Goal: Check status: Check status

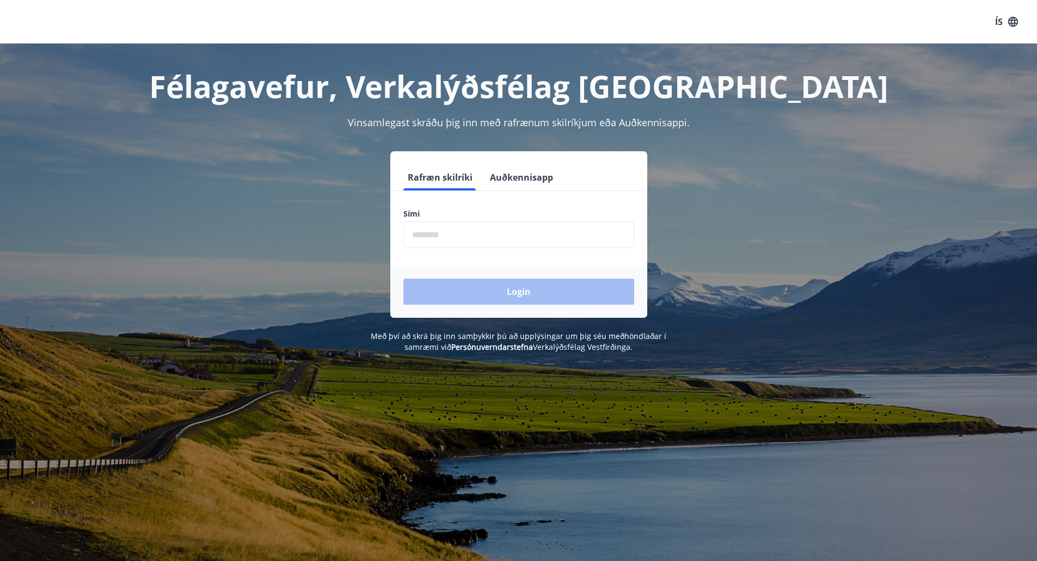
click at [497, 238] on input "phone" at bounding box center [518, 235] width 231 height 27
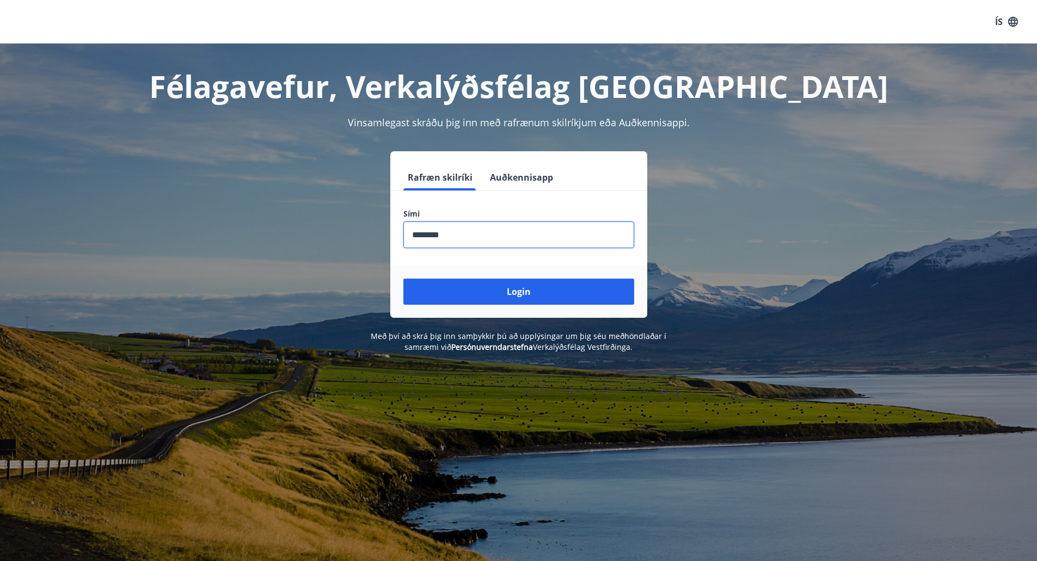
type input "********"
click at [403, 279] on button "Login" at bounding box center [518, 292] width 231 height 26
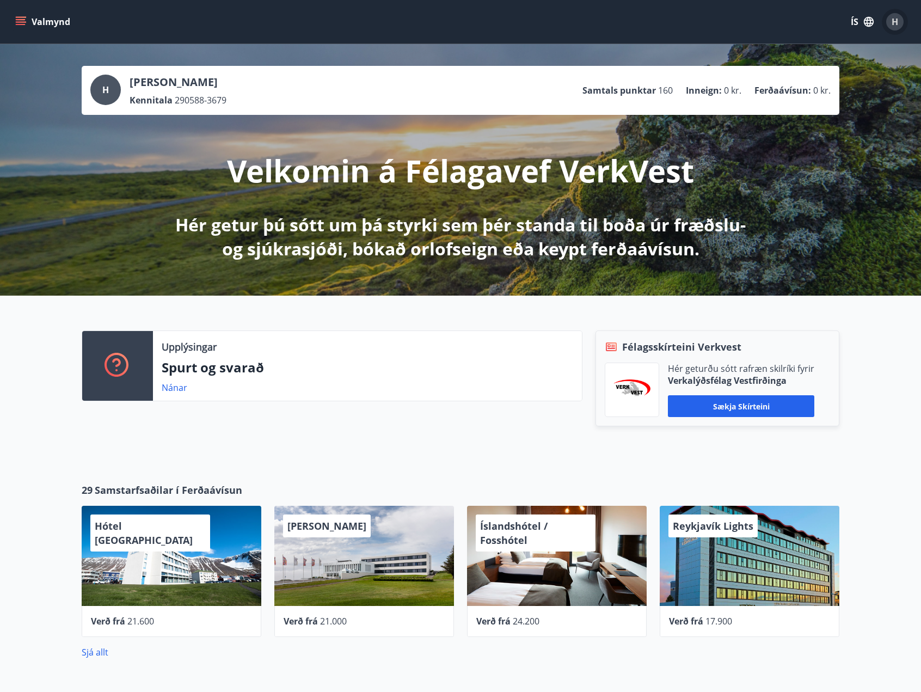
click at [888, 26] on div "H" at bounding box center [894, 21] width 17 height 17
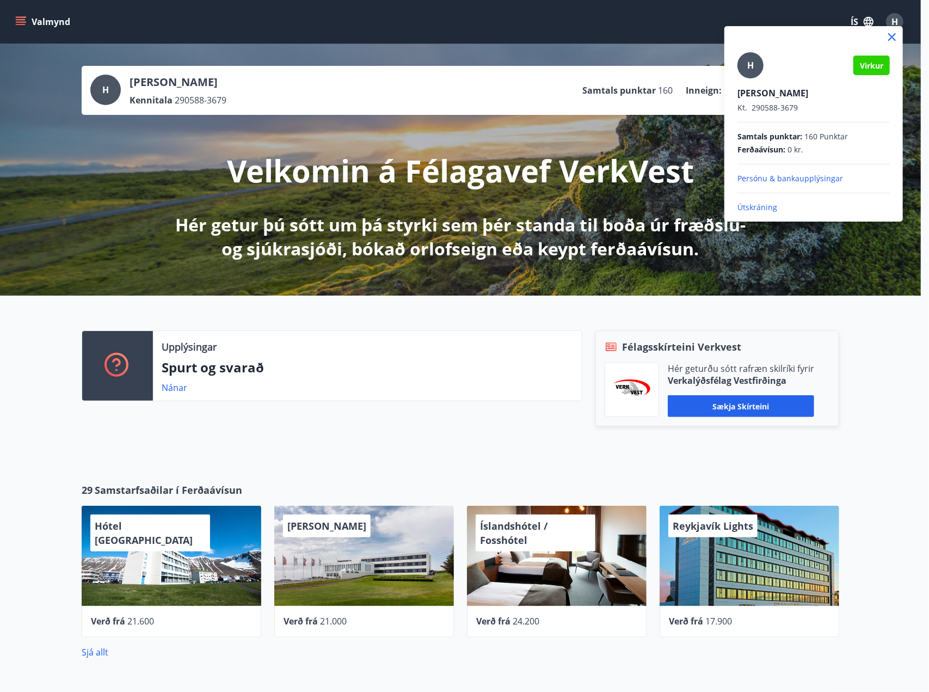
click at [23, 23] on div at bounding box center [464, 346] width 929 height 692
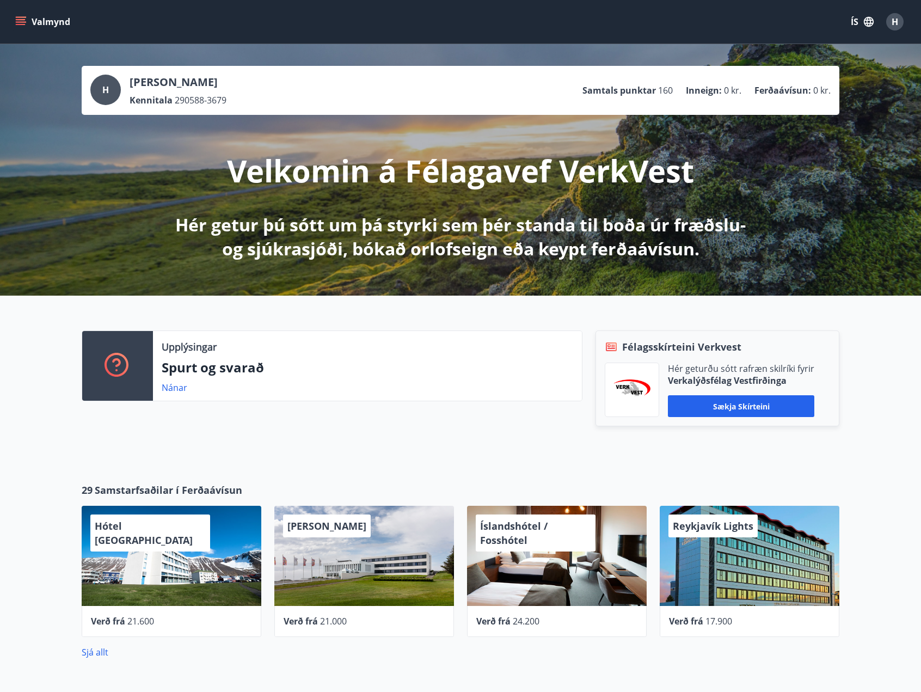
click at [23, 18] on icon "menu" at bounding box center [20, 21] width 11 height 11
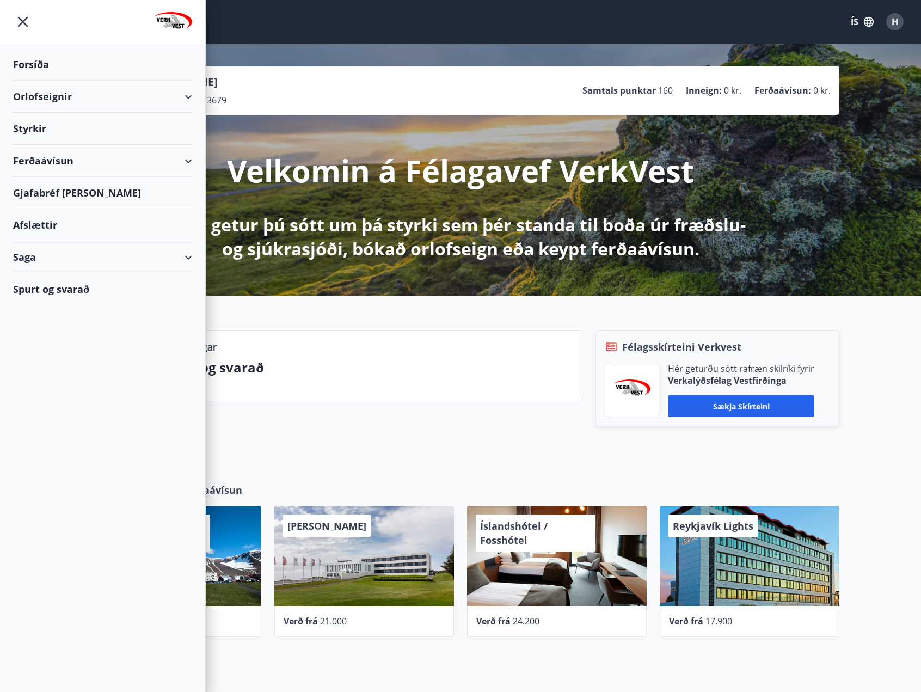
click at [24, 81] on div "Styrkir" at bounding box center [102, 64] width 179 height 32
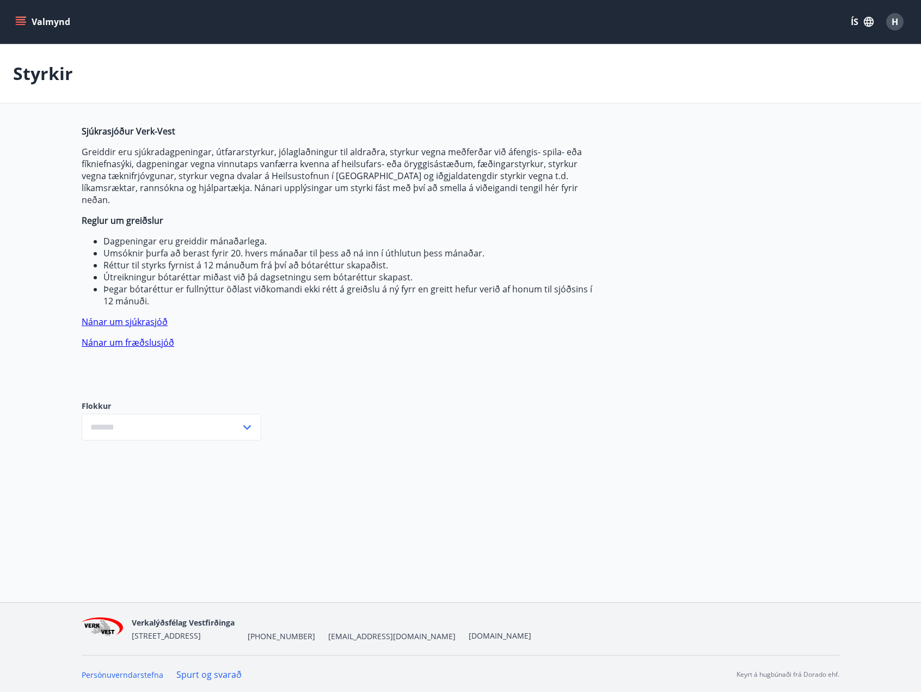
type input "***"
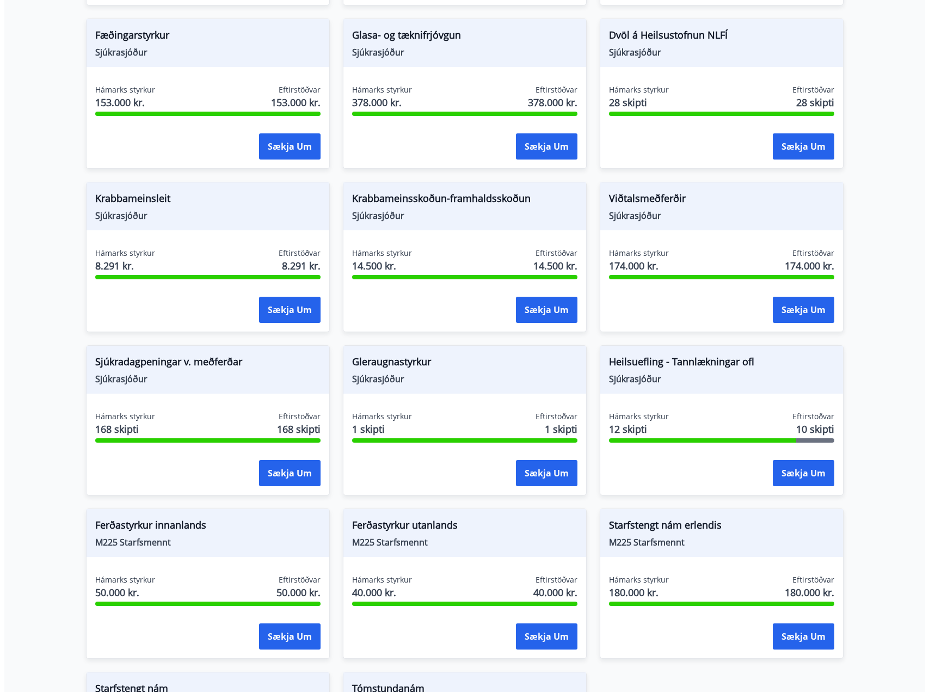
scroll to position [599, 0]
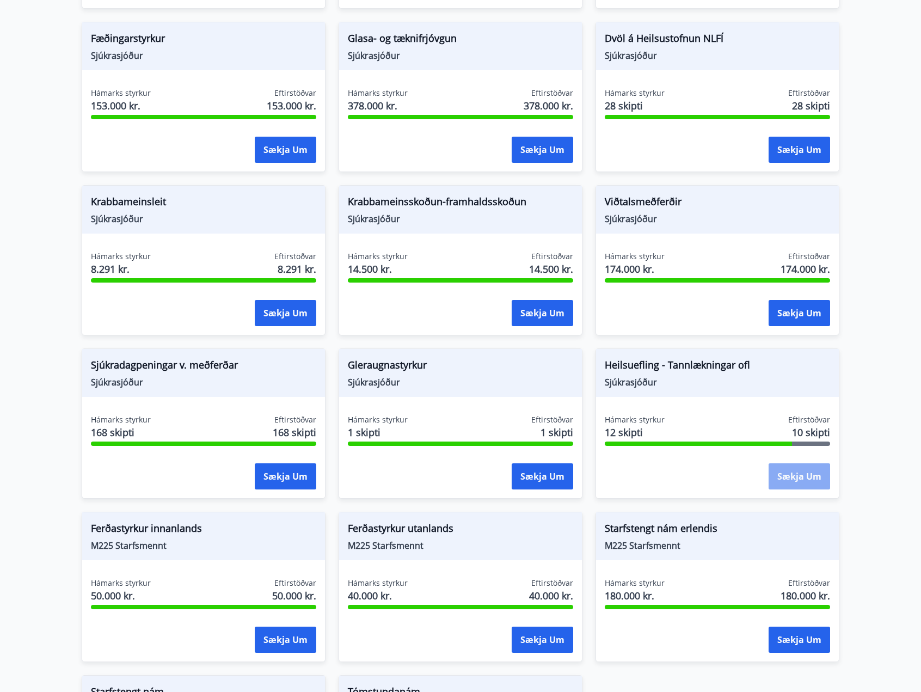
click at [797, 465] on button "Sækja um" at bounding box center [800, 476] width 62 height 26
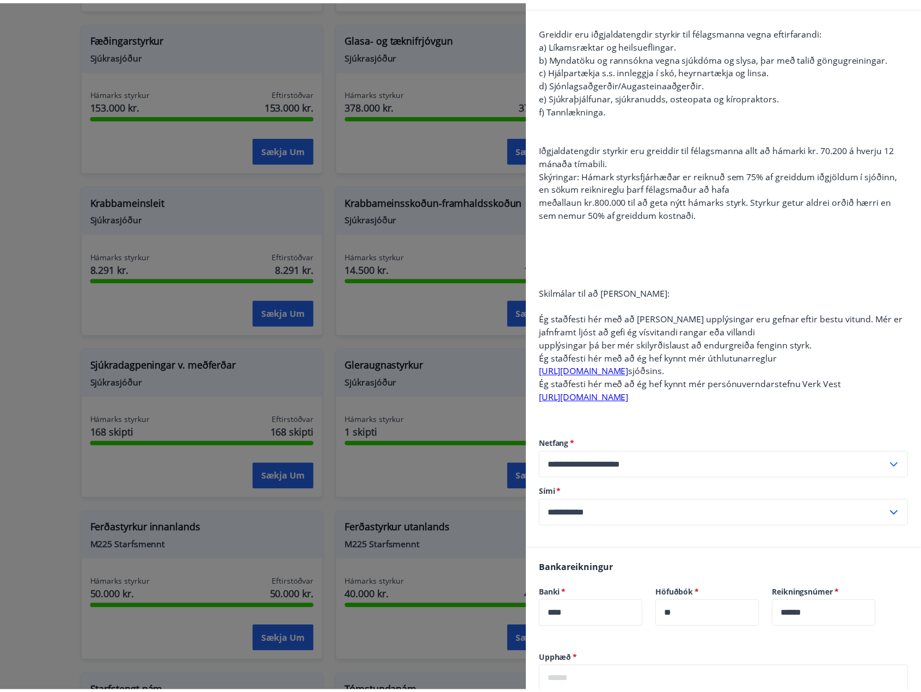
scroll to position [0, 0]
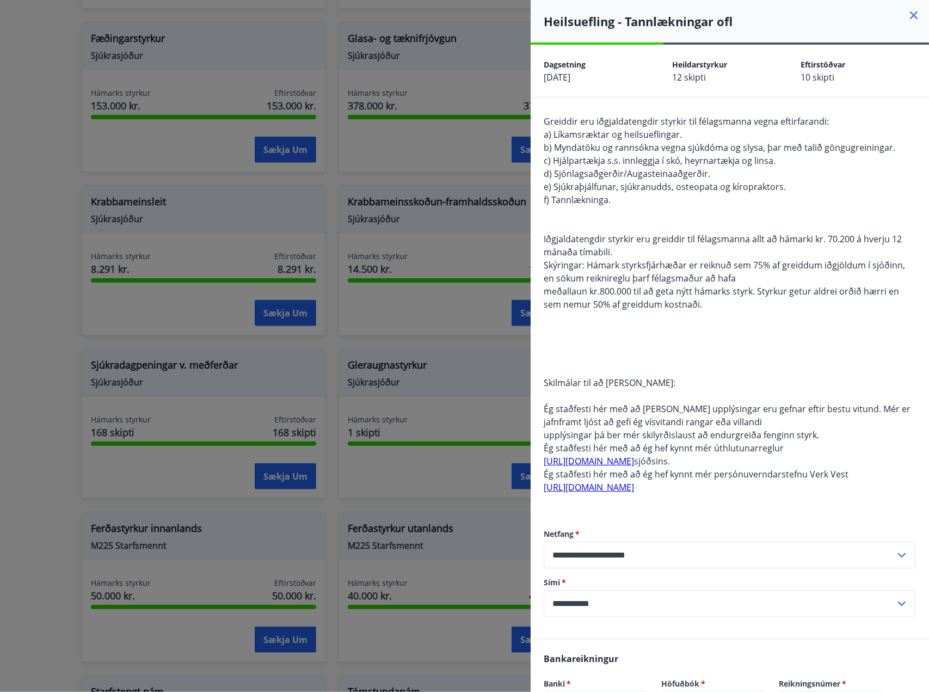
drag, startPoint x: 904, startPoint y: 19, endPoint x: 899, endPoint y: 24, distance: 6.9
click at [907, 19] on icon at bounding box center [913, 15] width 13 height 13
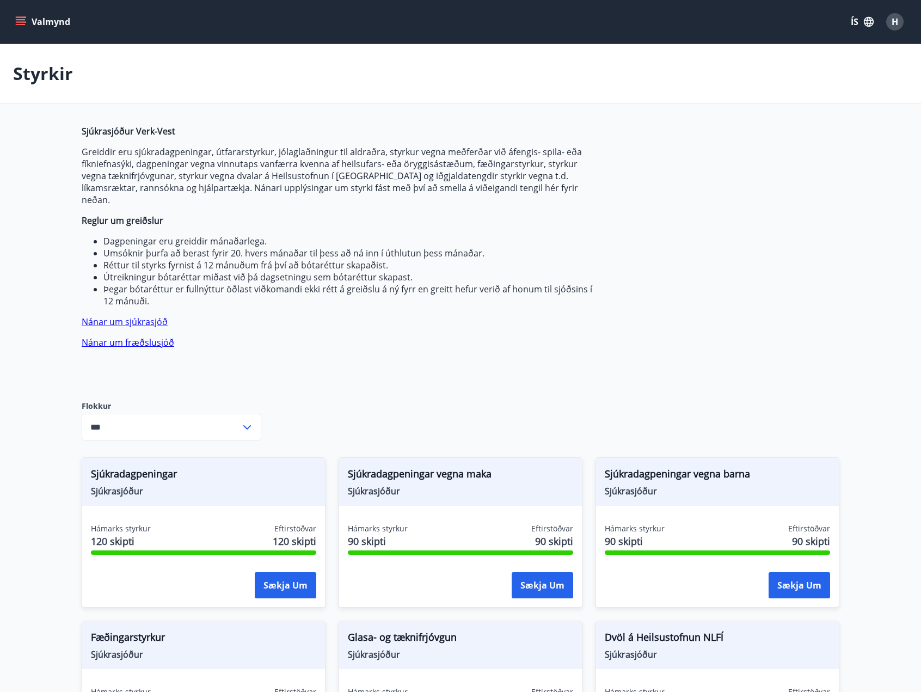
click at [21, 19] on button "Valmynd" at bounding box center [44, 22] width 62 height 20
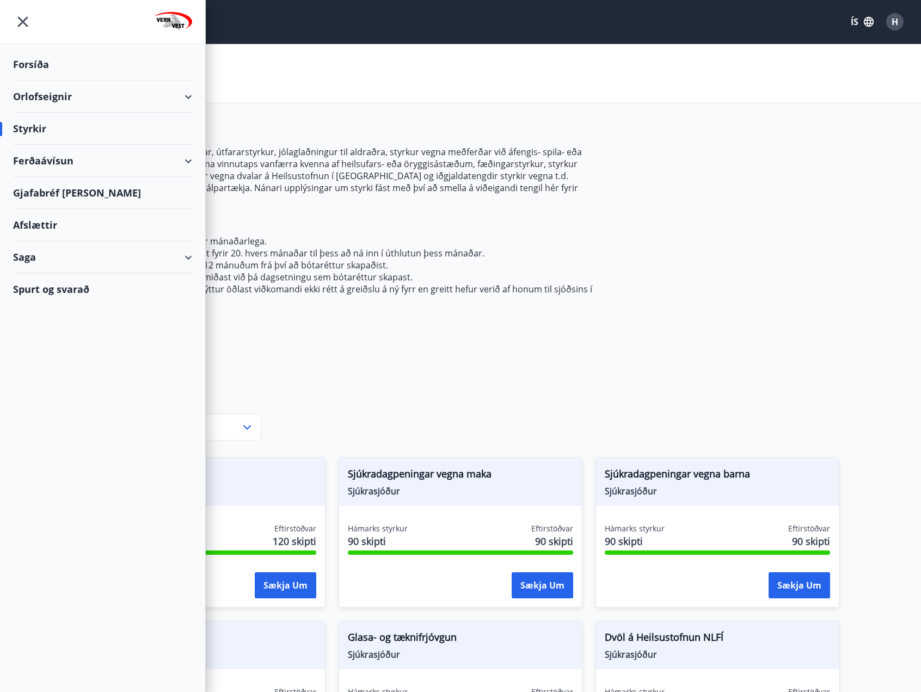
click at [34, 256] on div "Saga" at bounding box center [102, 257] width 179 height 32
click at [34, 396] on div "Styrkjasaga" at bounding box center [103, 399] width 162 height 23
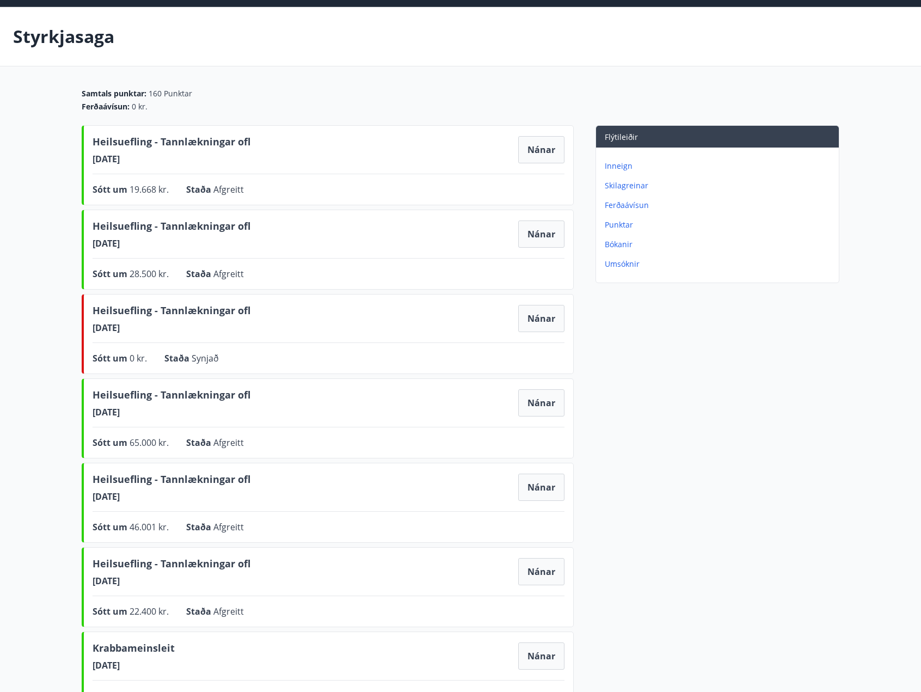
scroll to position [54, 0]
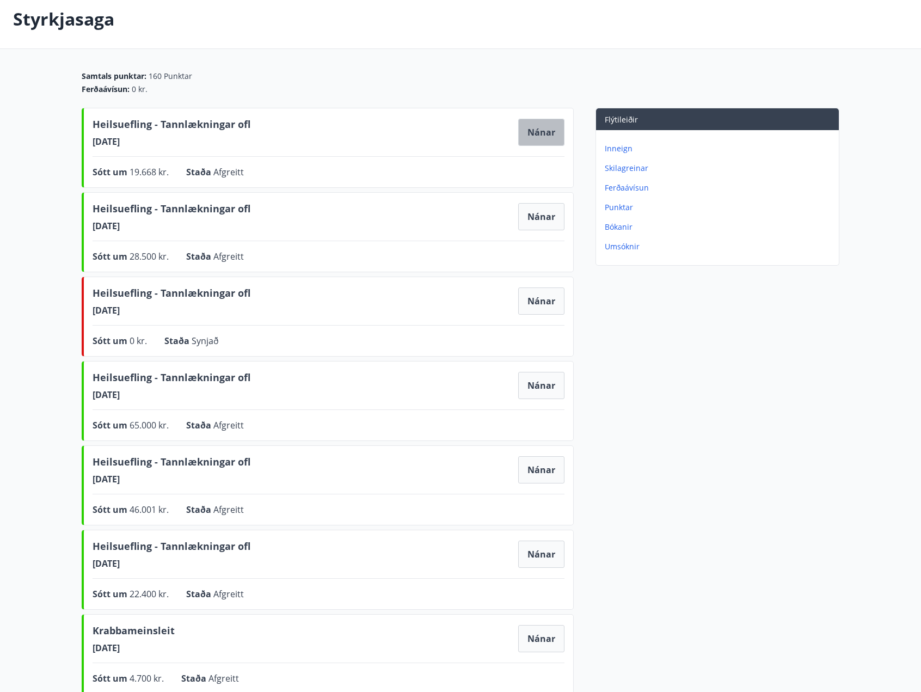
click at [538, 140] on button "Nánar" at bounding box center [541, 132] width 46 height 27
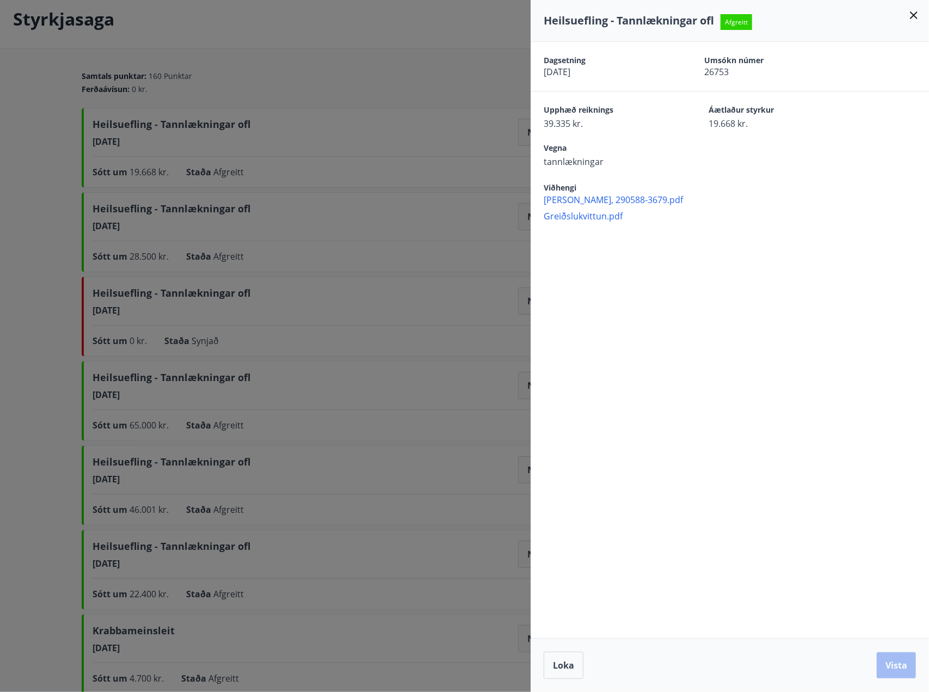
click at [589, 218] on span "Greiðslukvittun.pdf" at bounding box center [736, 216] width 385 height 12
click at [916, 17] on icon at bounding box center [913, 15] width 13 height 13
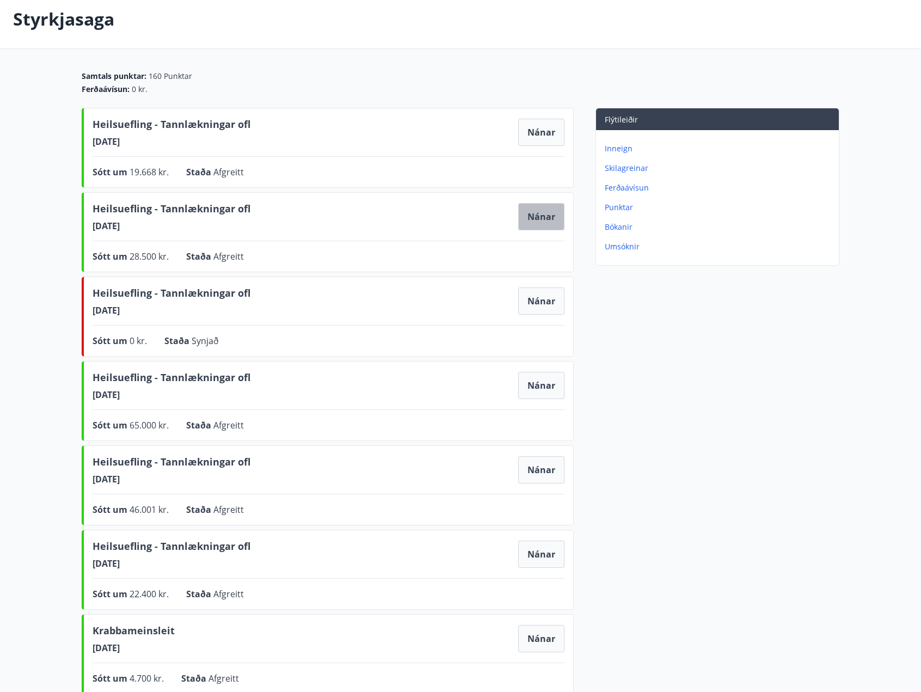
click at [533, 220] on button "Nánar" at bounding box center [541, 216] width 46 height 27
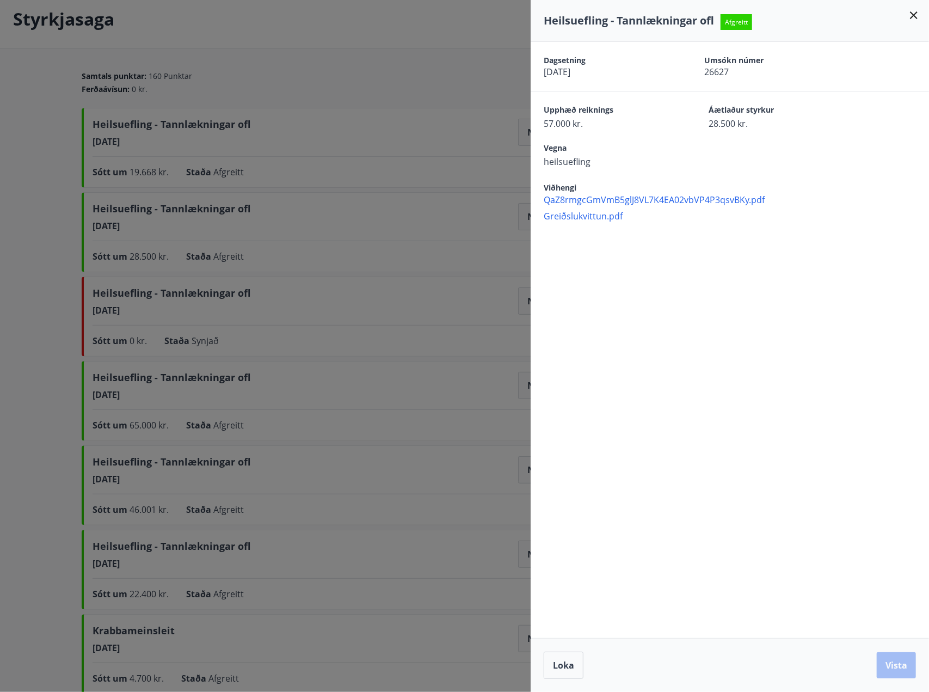
click at [916, 20] on icon at bounding box center [913, 15] width 13 height 13
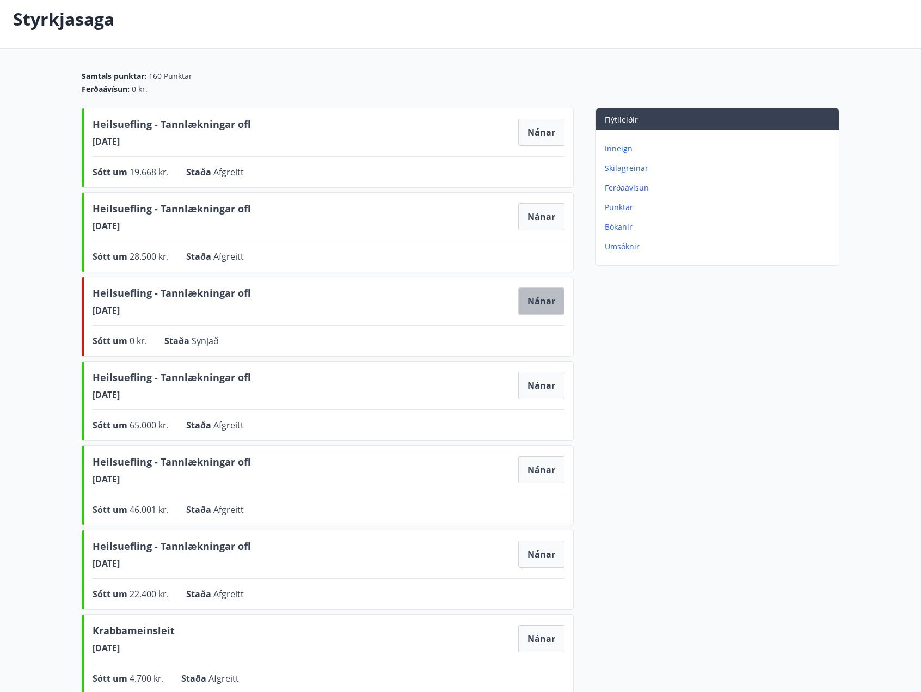
click at [555, 293] on button "Nánar" at bounding box center [541, 300] width 46 height 27
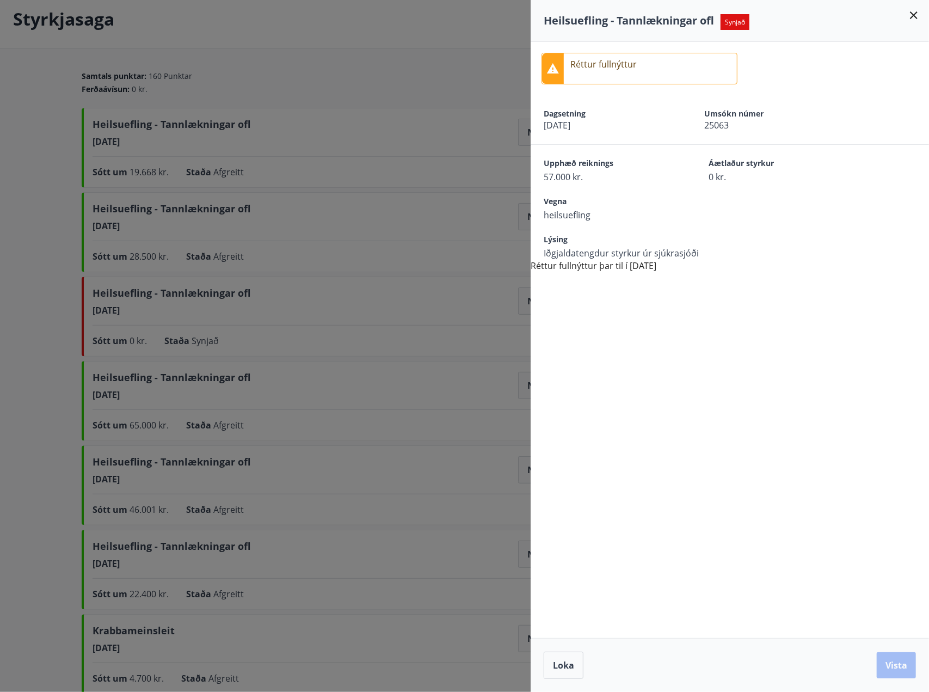
click at [914, 14] on icon at bounding box center [914, 15] width 8 height 8
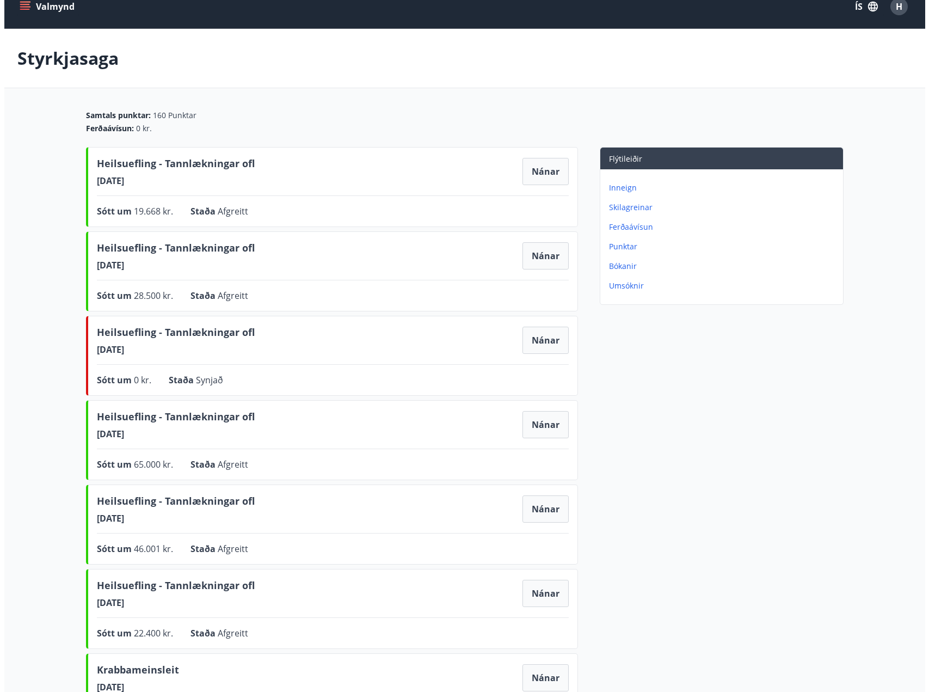
scroll to position [0, 0]
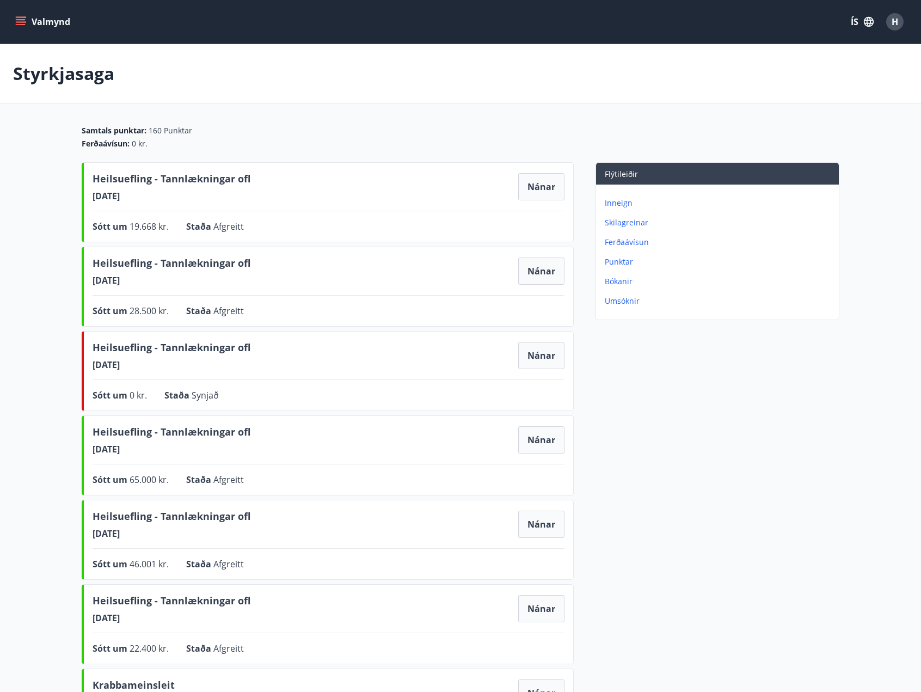
click at [898, 23] on span "H" at bounding box center [895, 22] width 7 height 12
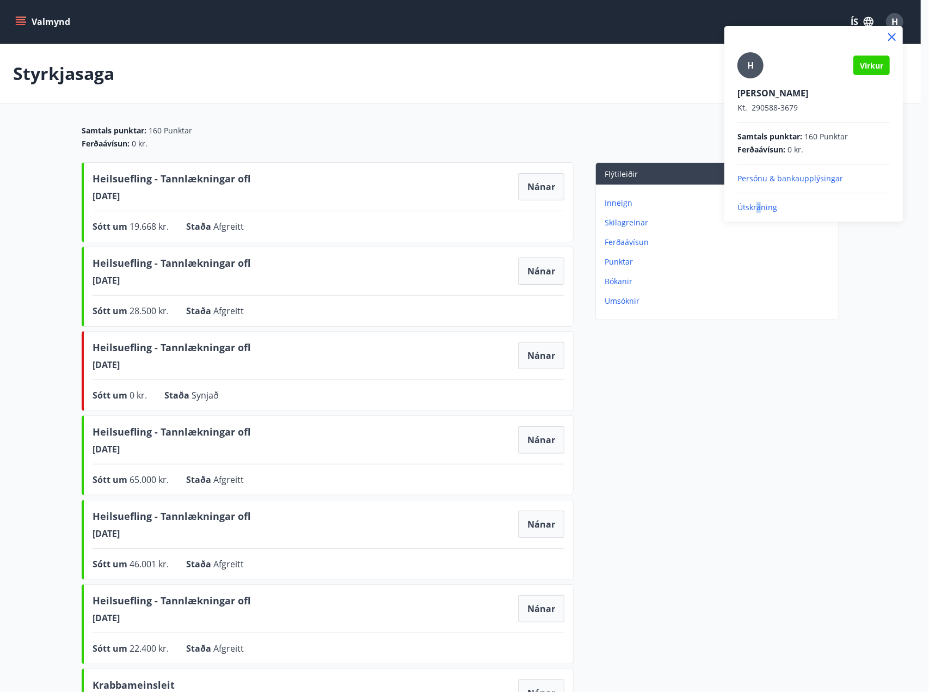
click at [759, 202] on p "Útskráning" at bounding box center [814, 207] width 152 height 11
